Goal: Transaction & Acquisition: Purchase product/service

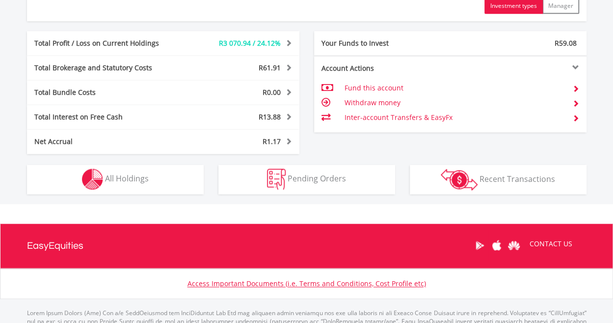
scroll to position [550, 0]
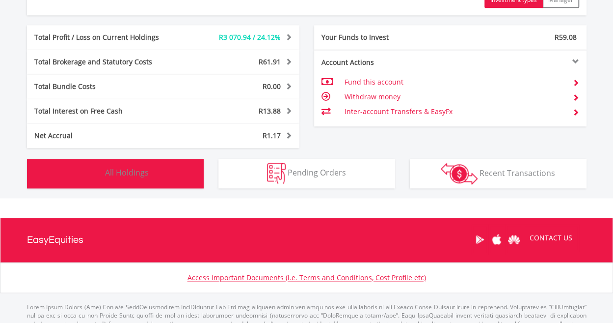
click at [159, 164] on button "Holdings All Holdings" at bounding box center [115, 173] width 177 height 29
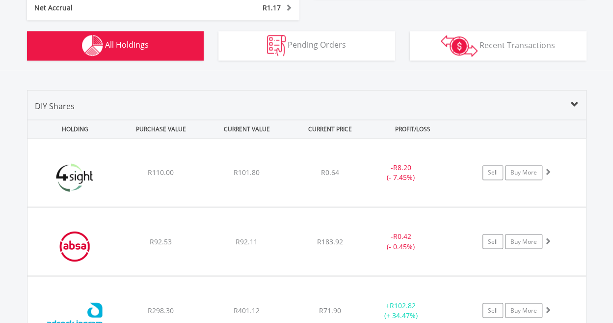
scroll to position [708, 0]
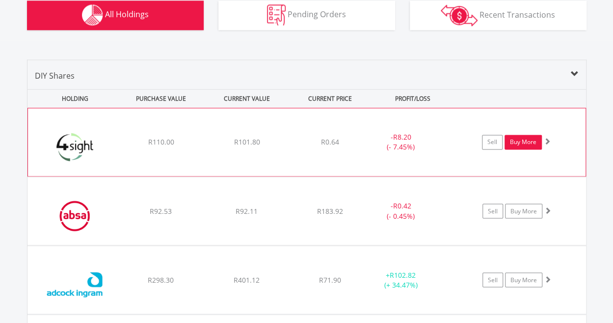
click at [519, 142] on link "Buy More" at bounding box center [523, 142] width 37 height 15
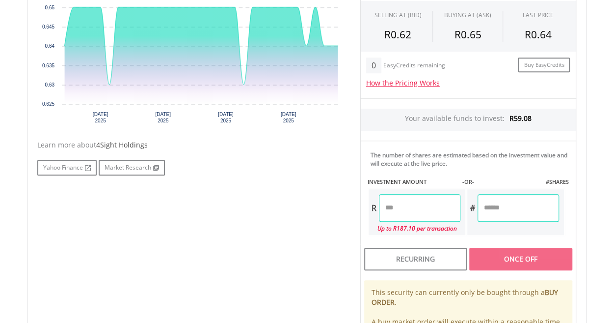
scroll to position [334, 0]
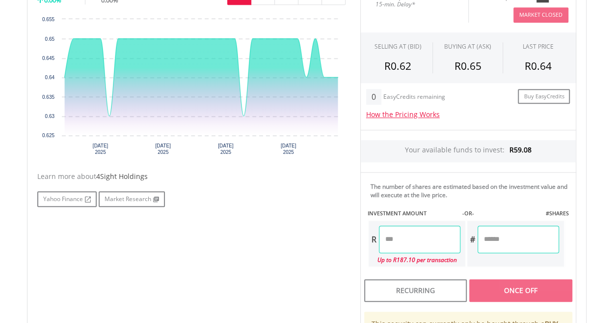
click at [426, 244] on input "number" at bounding box center [419, 238] width 81 height 27
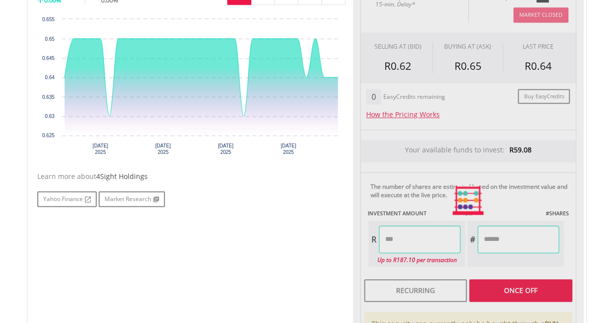
type input "*****"
type input "*******"
click at [526, 238] on div "Last Updated Price: 15-min. Delay* Price Update Cost: 0 Credits Market Closed S…" at bounding box center [468, 199] width 231 height 437
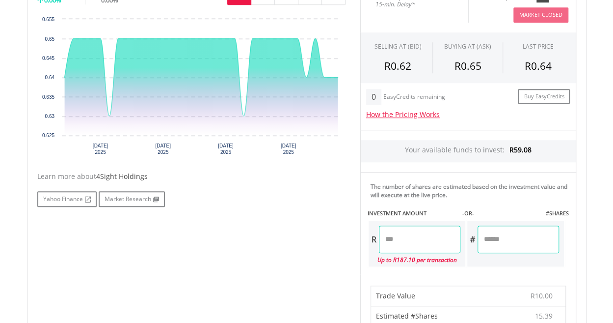
click at [601, 260] on body "My Investments Invest Now New Listings Sell My Recurring Investments Pending Or…" at bounding box center [306, 299] width 613 height 1267
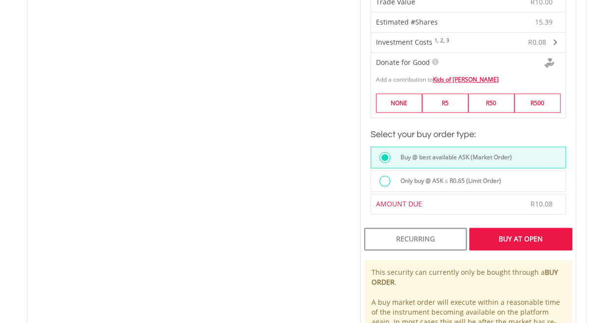
scroll to position [628, 0]
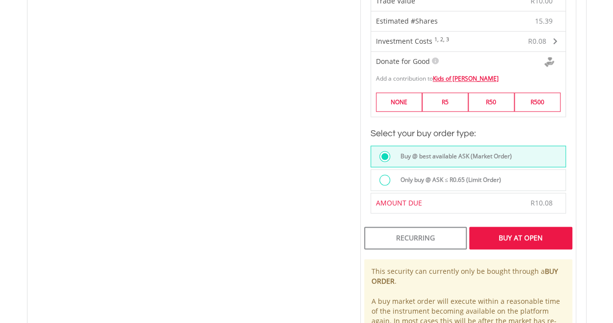
click at [515, 228] on div "Buy At Open" at bounding box center [520, 237] width 103 height 23
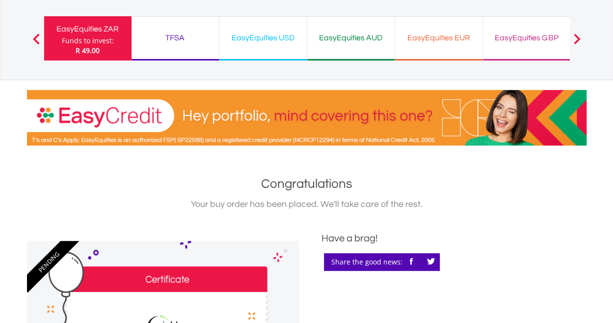
scroll to position [59, 0]
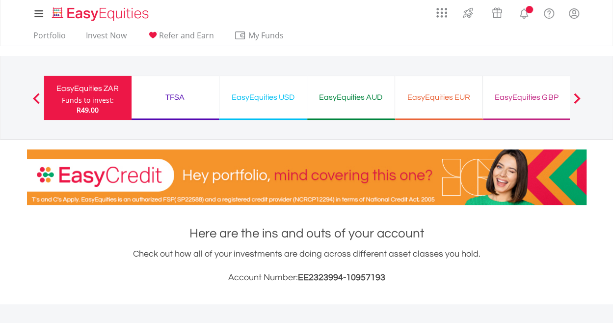
scroll to position [94, 187]
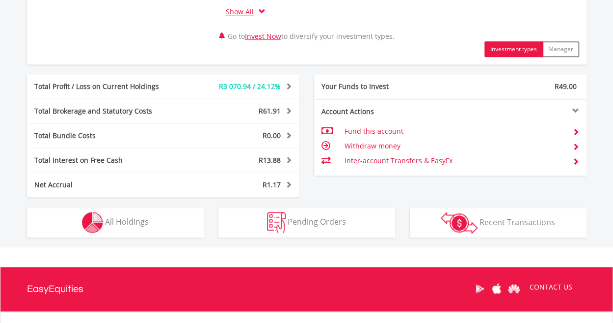
scroll to position [530, 0]
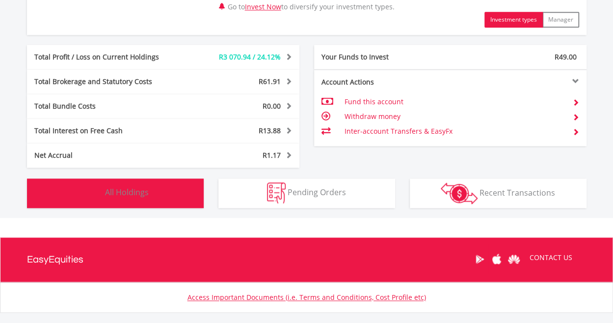
click at [111, 192] on span "All Holdings" at bounding box center [127, 192] width 44 height 11
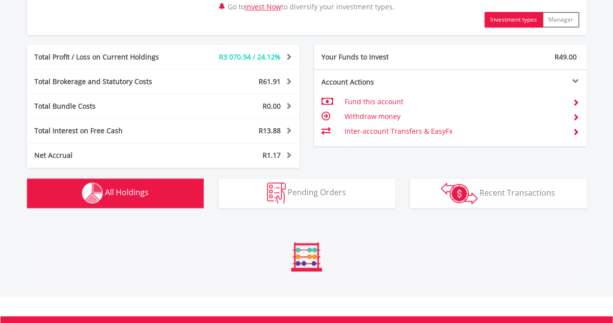
scroll to position [767, 0]
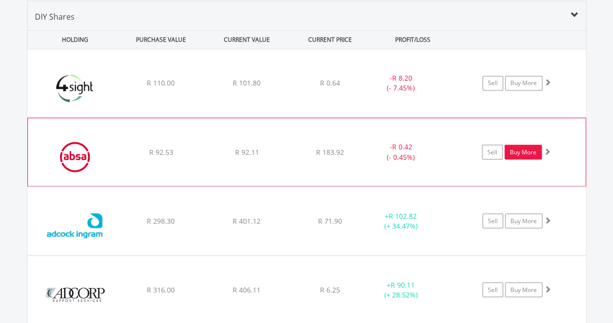
click at [519, 153] on link "Buy More" at bounding box center [523, 151] width 37 height 15
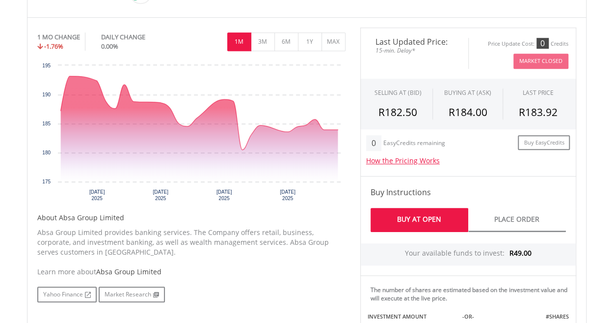
scroll to position [314, 0]
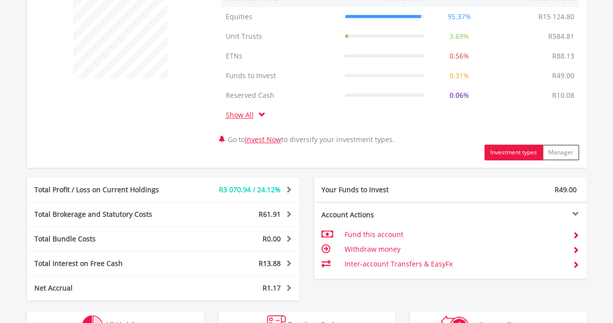
scroll to position [526, 0]
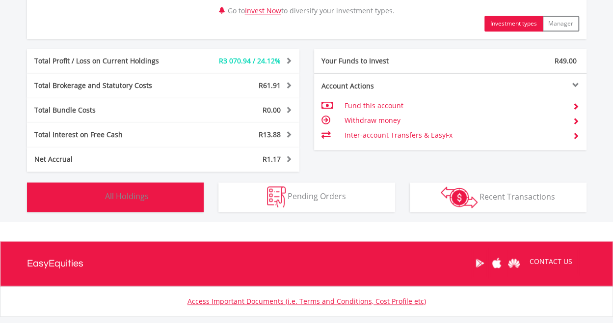
click at [100, 204] on img "button" at bounding box center [92, 196] width 21 height 21
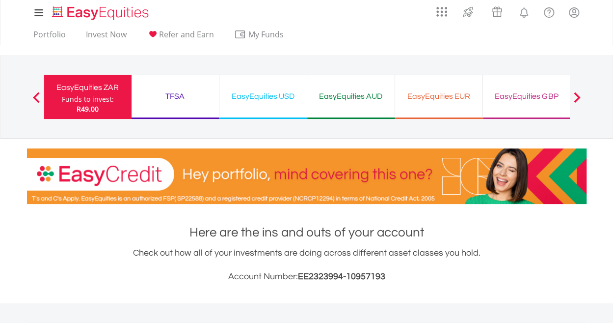
scroll to position [0, 0]
